Goal: Task Accomplishment & Management: Manage account settings

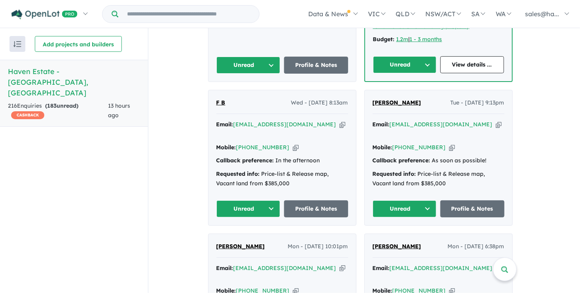
scroll to position [593, 0]
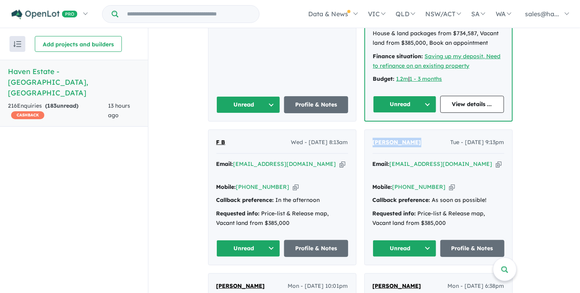
drag, startPoint x: 420, startPoint y: 117, endPoint x: 375, endPoint y: 119, distance: 44.8
click at [375, 138] on div "Dipesh Khadka Tue - 19/08/2025, 9:13pm" at bounding box center [439, 146] width 132 height 16
drag, startPoint x: 375, startPoint y: 119, endPoint x: 385, endPoint y: 119, distance: 9.9
copy span "Dipesh Khadka"
click at [449, 183] on icon "button" at bounding box center [452, 187] width 6 height 8
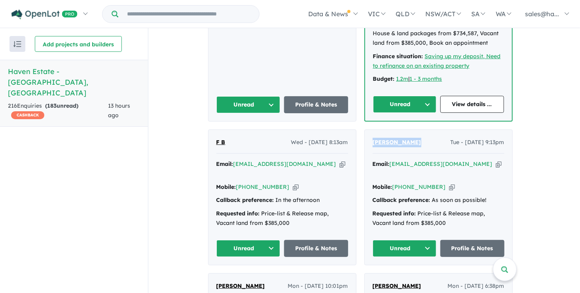
copy span "Dipesh Khadka"
click at [496, 160] on icon "button" at bounding box center [499, 164] width 6 height 8
copy span "Dipesh Khadka"
click at [466, 240] on link "Profile & Notes" at bounding box center [472, 248] width 64 height 17
click at [431, 240] on button "Unread" at bounding box center [405, 248] width 64 height 17
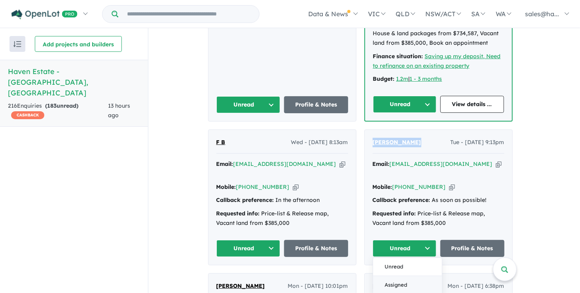
click at [405, 276] on button "Assigned" at bounding box center [407, 285] width 69 height 18
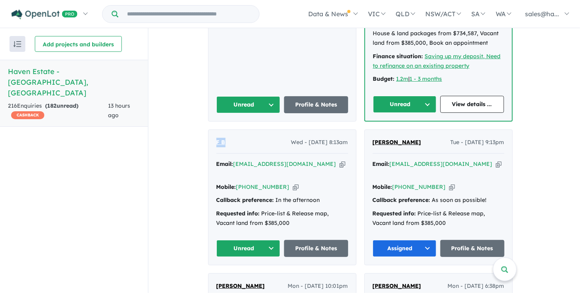
drag, startPoint x: 236, startPoint y: 116, endPoint x: 216, endPoint y: 116, distance: 21.0
click at [216, 130] on div "F B Wed - 20/08/2025, 8:13am Email: fchalmers14@hotmail.com Copied! Mobile: +61…" at bounding box center [282, 197] width 148 height 135
drag, startPoint x: 216, startPoint y: 116, endPoint x: 223, endPoint y: 119, distance: 8.4
copy span "F B"
click at [293, 183] on icon "button" at bounding box center [296, 187] width 6 height 8
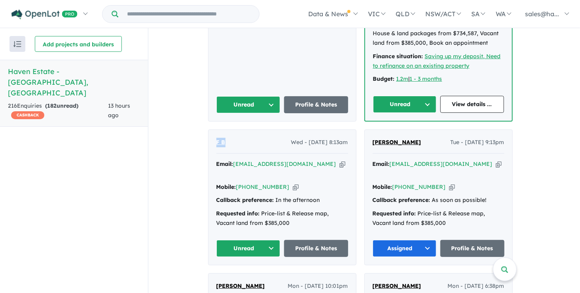
copy span "F B"
click at [339, 160] on icon "button" at bounding box center [342, 164] width 6 height 8
copy span "F B"
click at [311, 240] on link "Profile & Notes" at bounding box center [316, 248] width 64 height 17
click at [275, 240] on button "Unread" at bounding box center [248, 248] width 64 height 17
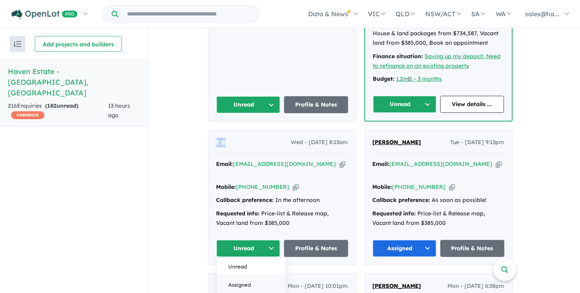
click at [254, 276] on button "Assigned" at bounding box center [251, 285] width 69 height 18
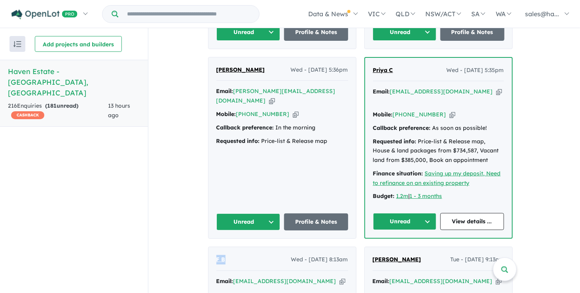
scroll to position [475, 0]
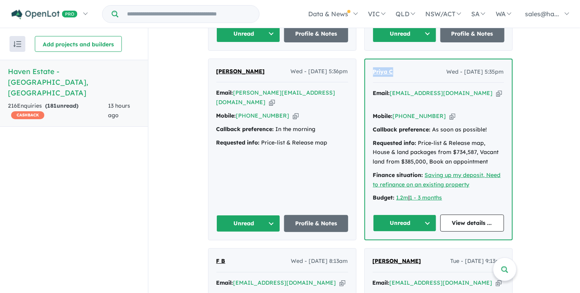
drag, startPoint x: 405, startPoint y: 60, endPoint x: 375, endPoint y: 58, distance: 30.1
click at [375, 67] on div "Priya C Wed - 20/08/2025, 5:35pm" at bounding box center [438, 75] width 131 height 16
copy span "Priya C"
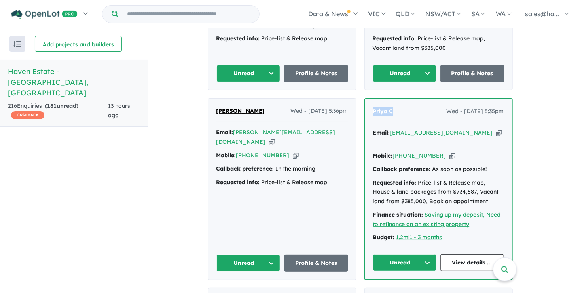
click at [449, 151] on icon "button" at bounding box center [452, 155] width 6 height 8
copy span "Priya C"
click at [496, 129] on icon "button" at bounding box center [499, 133] width 6 height 8
copy span "Priya C"
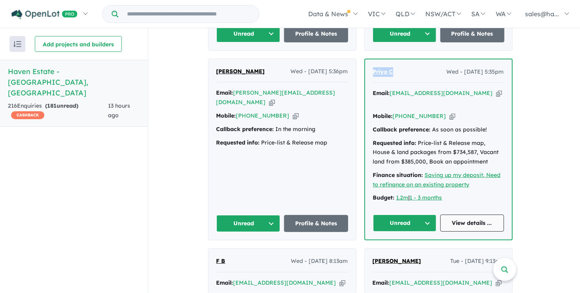
click at [464, 214] on link "View details ..." at bounding box center [472, 222] width 64 height 17
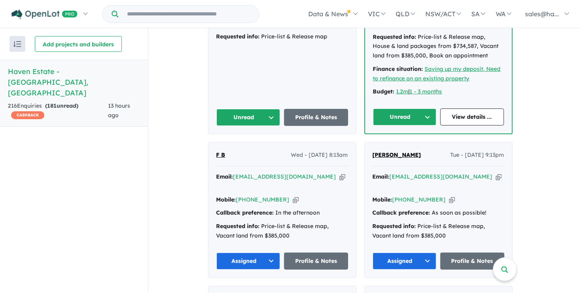
scroll to position [593, 0]
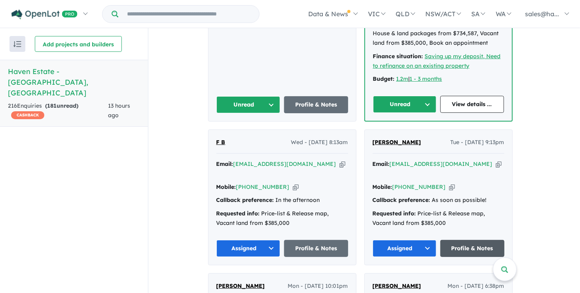
click at [478, 240] on link "Profile & Notes" at bounding box center [472, 248] width 64 height 17
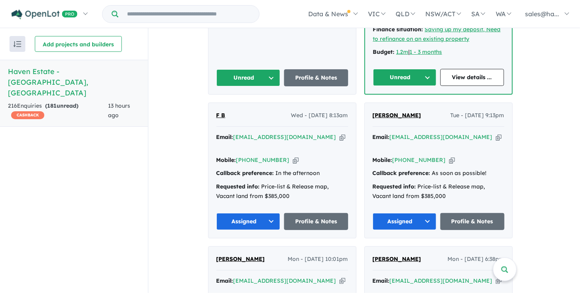
scroll to position [633, 0]
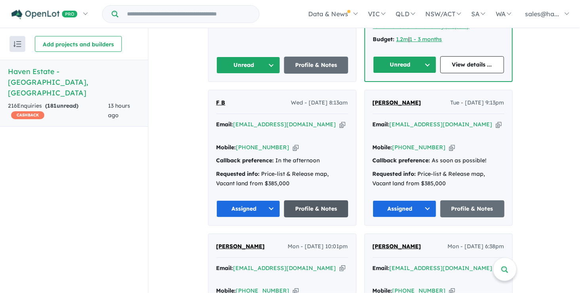
click at [314, 200] on link "Profile & Notes" at bounding box center [316, 208] width 64 height 17
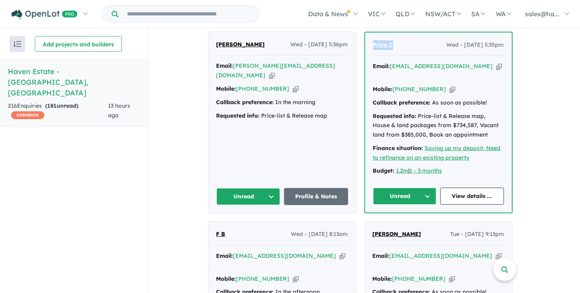
scroll to position [475, 0]
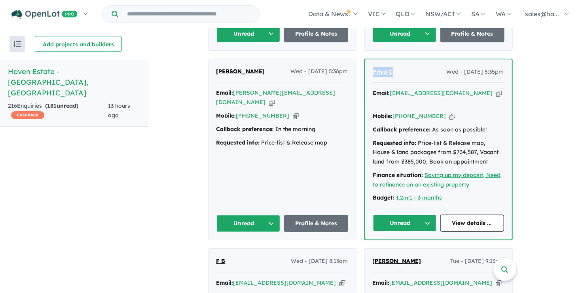
click at [427, 214] on button "Unread" at bounding box center [405, 222] width 64 height 17
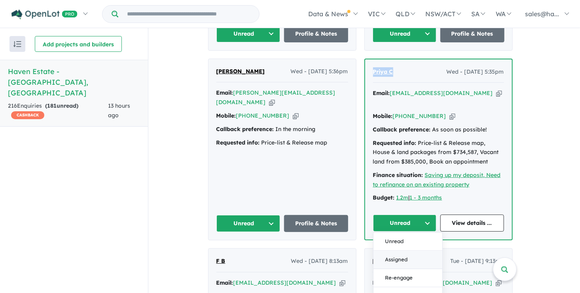
click at [403, 251] on button "Assigned" at bounding box center [407, 260] width 69 height 18
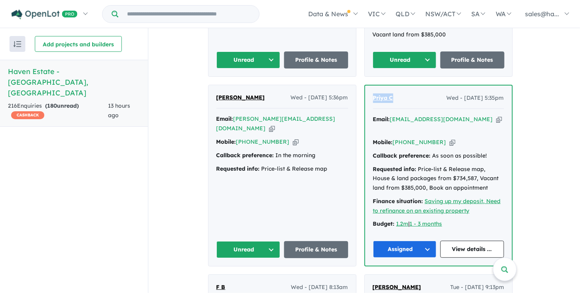
scroll to position [435, 0]
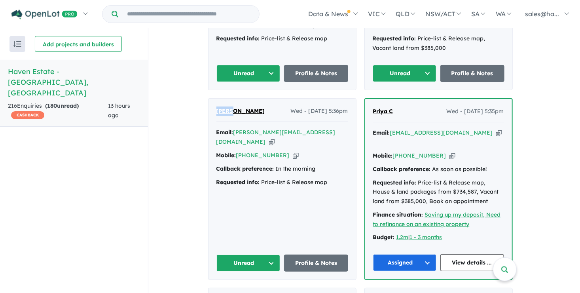
drag, startPoint x: 238, startPoint y: 96, endPoint x: 216, endPoint y: 97, distance: 22.2
click at [216, 98] on div "Rob B Wed - 20/08/2025, 5:36pm Email: robert@cdconcrete.com.au Copied! Mobile: …" at bounding box center [282, 188] width 148 height 181
drag, startPoint x: 216, startPoint y: 97, endPoint x: 226, endPoint y: 96, distance: 9.9
copy span "Rob B"
click at [293, 151] on icon "button" at bounding box center [296, 155] width 6 height 8
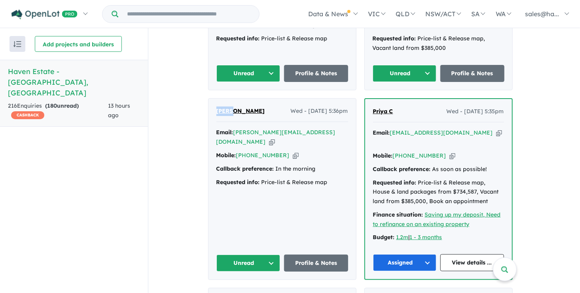
click at [275, 138] on icon "button" at bounding box center [272, 142] width 6 height 8
click at [319, 254] on link "Profile & Notes" at bounding box center [316, 262] width 64 height 17
click at [273, 254] on button "Unread" at bounding box center [248, 262] width 64 height 17
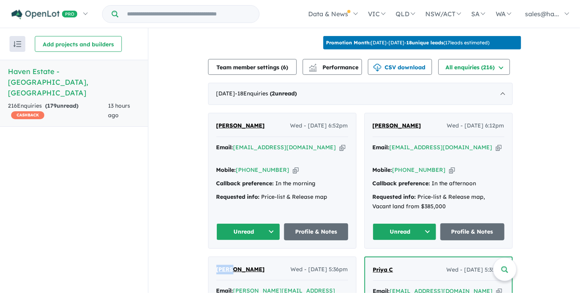
scroll to position [277, 0]
drag, startPoint x: 416, startPoint y: 120, endPoint x: 375, endPoint y: 122, distance: 41.2
click at [375, 122] on div "Sharon Lamb Wed - 20/08/2025, 6:12pm" at bounding box center [439, 129] width 132 height 16
drag, startPoint x: 375, startPoint y: 122, endPoint x: 385, endPoint y: 122, distance: 9.5
click at [449, 166] on icon "button" at bounding box center [452, 170] width 6 height 8
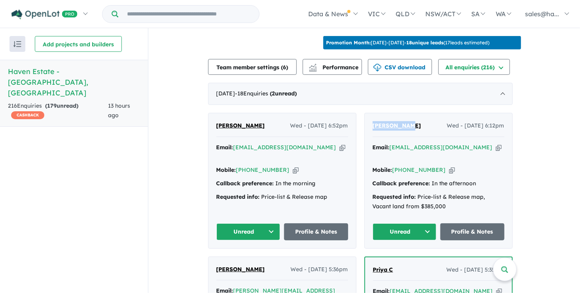
click at [496, 143] on icon "button" at bounding box center [499, 147] width 6 height 8
click at [479, 223] on link "Profile & Notes" at bounding box center [472, 231] width 64 height 17
click at [430, 223] on button "Unread" at bounding box center [405, 231] width 64 height 17
click at [405, 259] on button "Assigned" at bounding box center [407, 268] width 69 height 18
drag, startPoint x: 275, startPoint y: 121, endPoint x: 217, endPoint y: 120, distance: 57.7
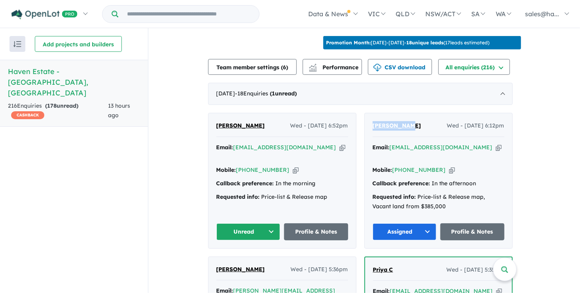
click at [217, 120] on div "Laxman Kumthekar Wed - 20/08/2025, 6:52pm Email: laxmankumthekar@hotmail.com Co…" at bounding box center [282, 180] width 148 height 135
drag, startPoint x: 217, startPoint y: 120, endPoint x: 231, endPoint y: 120, distance: 14.2
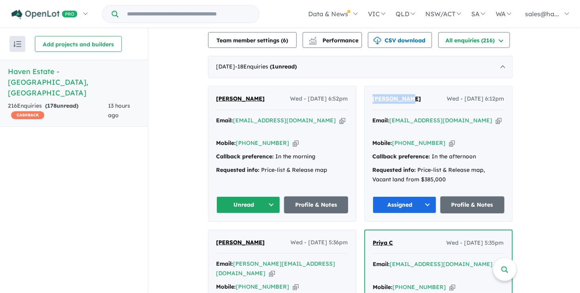
scroll to position [316, 0]
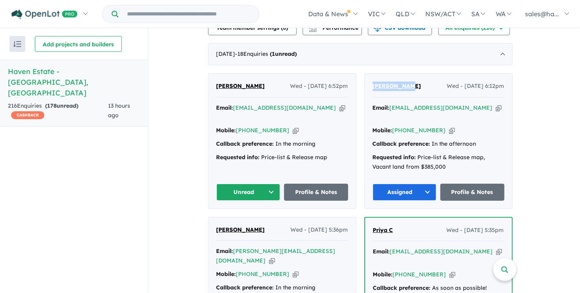
click at [293, 127] on icon "button" at bounding box center [296, 130] width 6 height 8
click at [339, 104] on icon "button" at bounding box center [342, 108] width 6 height 8
click at [307, 183] on link "Profile & Notes" at bounding box center [316, 191] width 64 height 17
click at [274, 183] on button "Unread" at bounding box center [248, 191] width 64 height 17
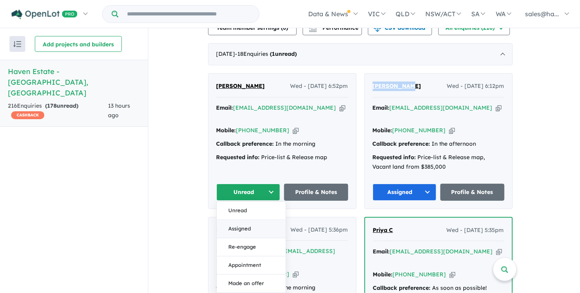
click at [247, 219] on button "Assigned" at bounding box center [251, 228] width 69 height 18
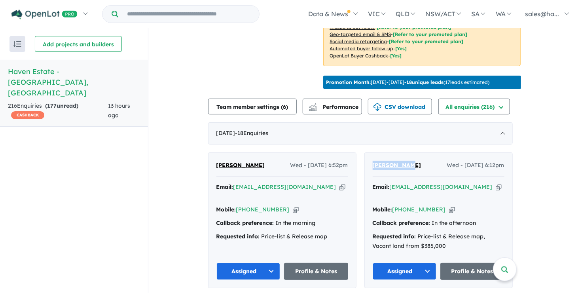
scroll to position [277, 0]
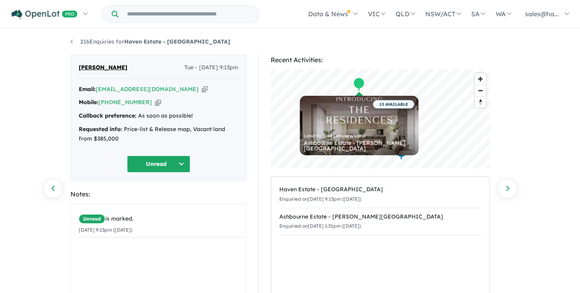
click at [180, 160] on button "Unread" at bounding box center [158, 163] width 63 height 17
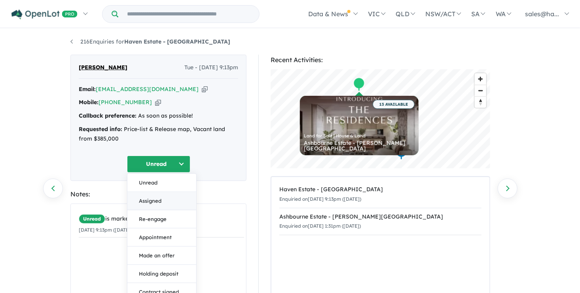
click at [151, 200] on button "Assigned" at bounding box center [161, 200] width 69 height 18
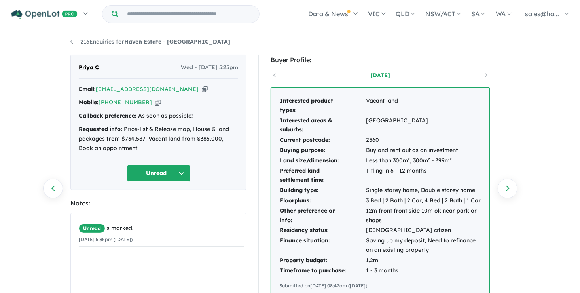
click at [181, 173] on button "Unread" at bounding box center [158, 173] width 63 height 17
click at [150, 211] on button "Assigned" at bounding box center [161, 210] width 69 height 18
